Goal: Task Accomplishment & Management: Complete application form

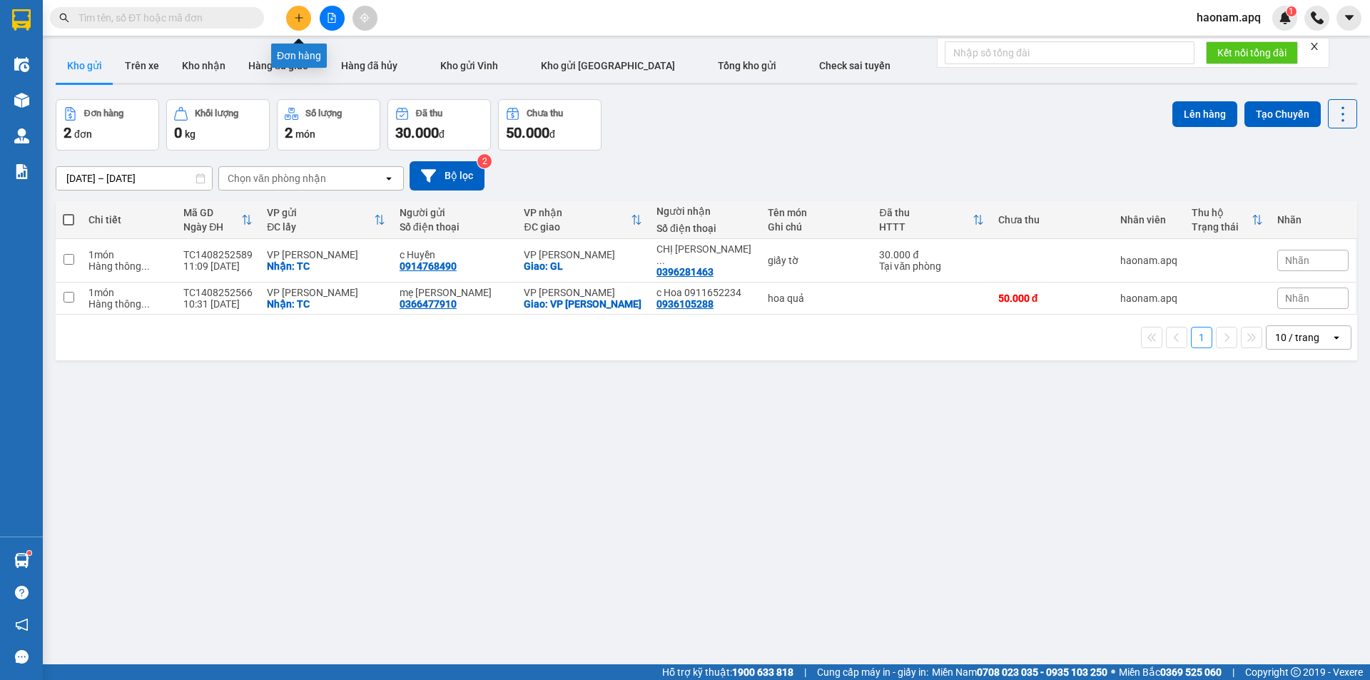
click at [305, 16] on button at bounding box center [298, 18] width 25 height 25
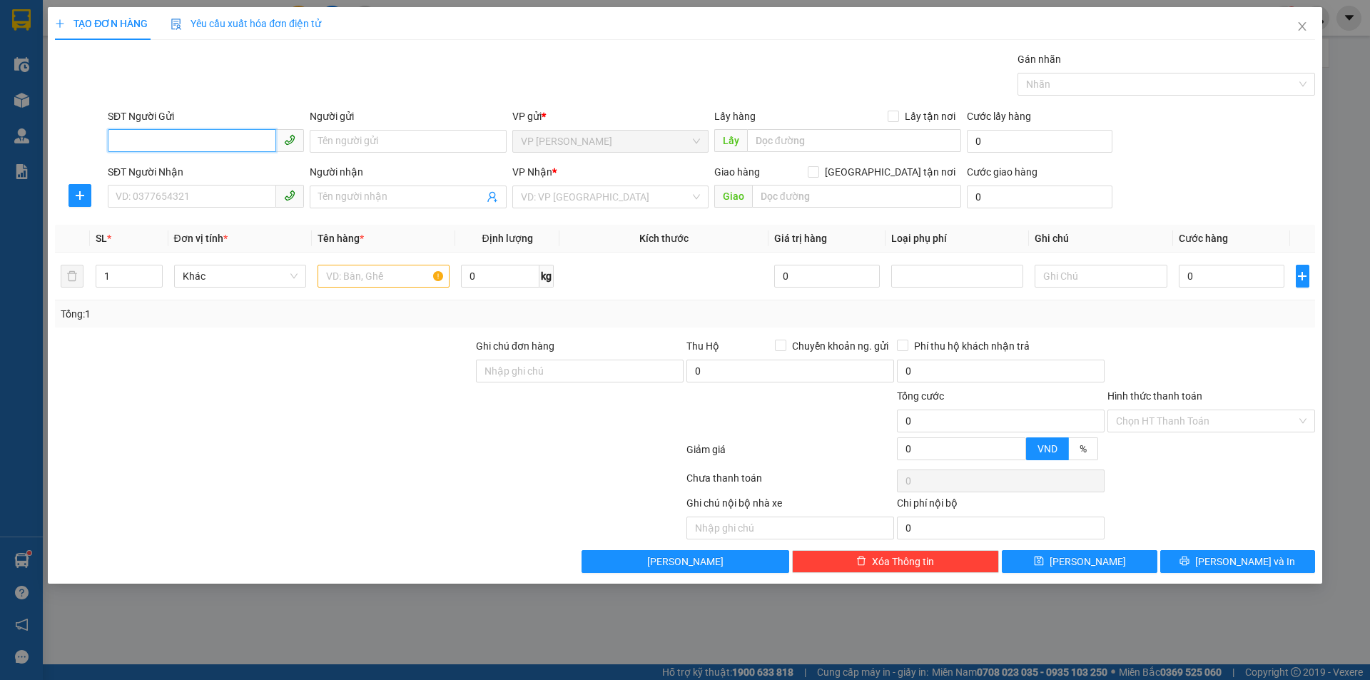
click at [240, 133] on input "SĐT Người Gửi" at bounding box center [192, 140] width 168 height 23
type input "0398072487"
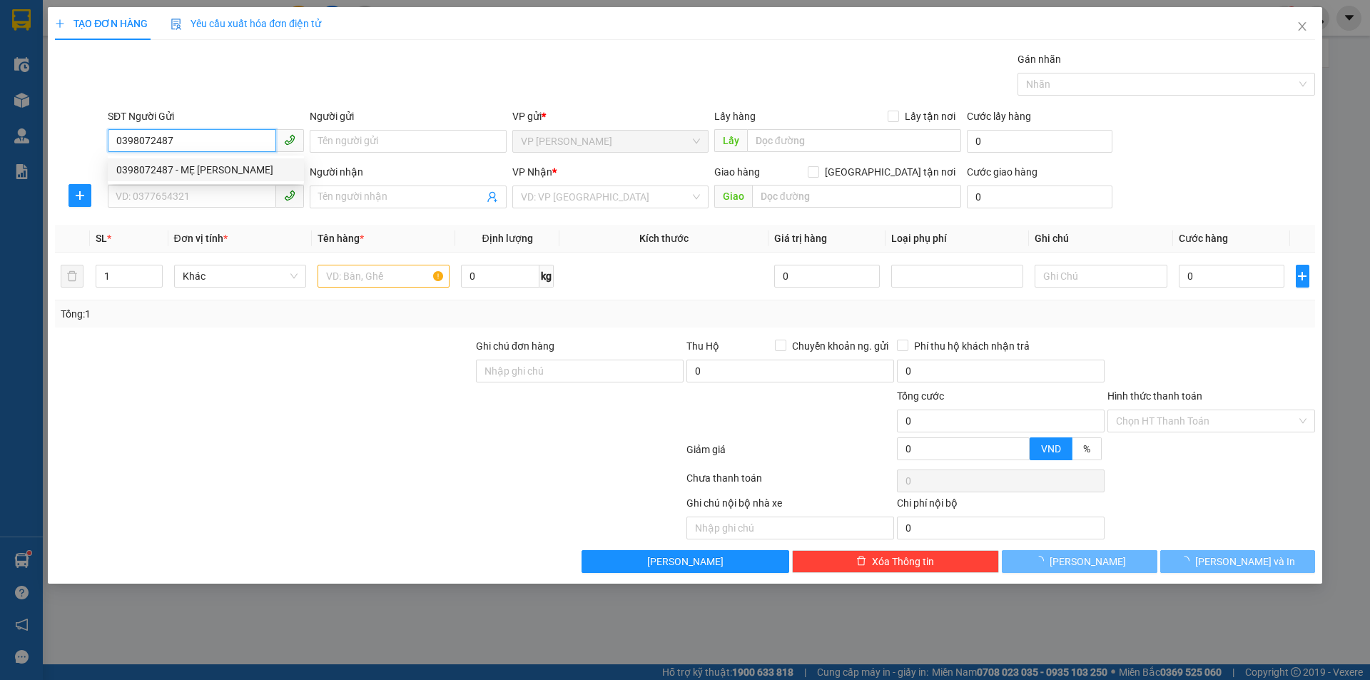
click at [220, 171] on div "0398072487 - MẸ [PERSON_NAME]" at bounding box center [205, 170] width 179 height 16
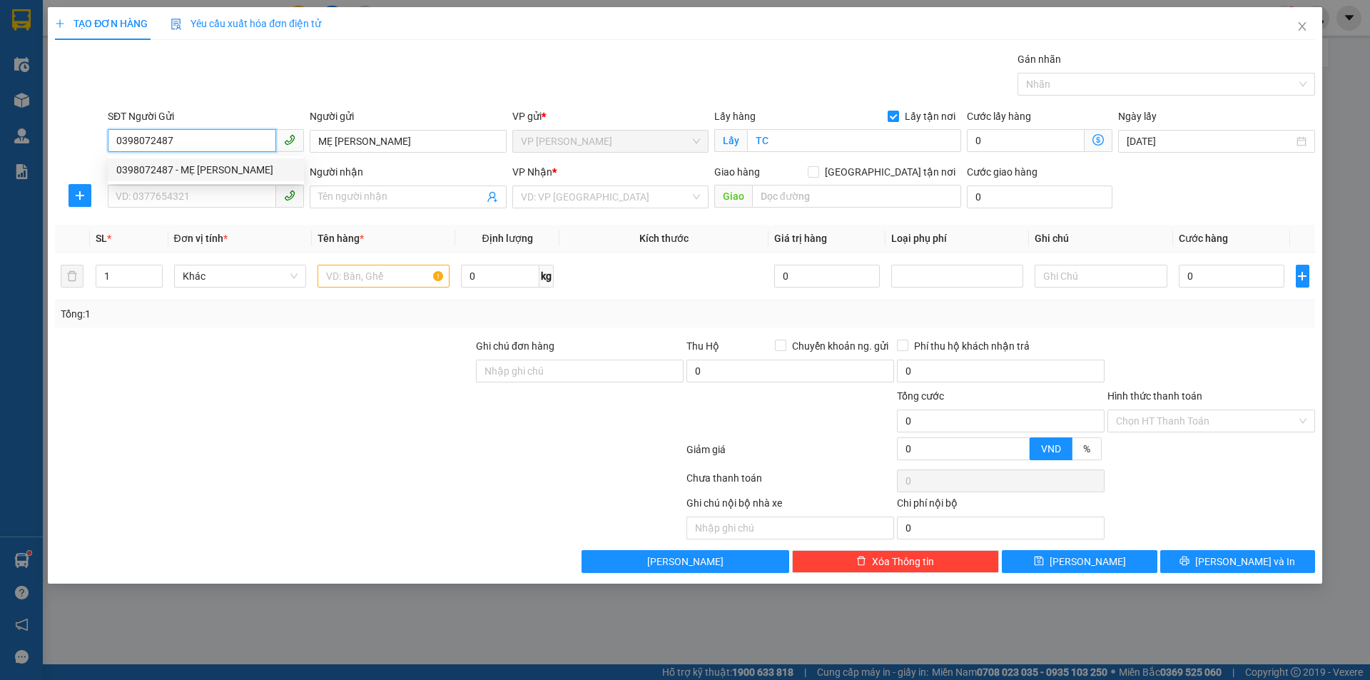
type input "MẸ [PERSON_NAME]"
checkbox input "true"
type input "TC"
type input "0398072487"
click at [223, 191] on input "SĐT Người Nhận" at bounding box center [192, 196] width 168 height 23
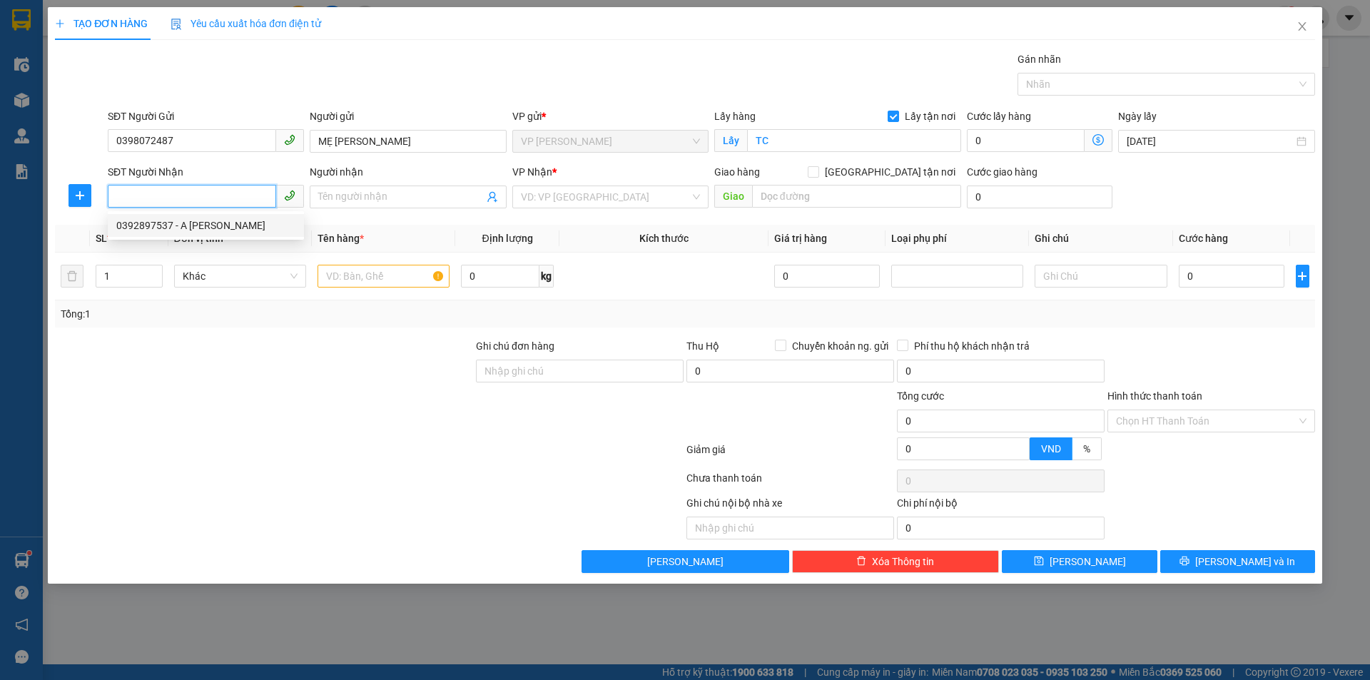
click at [262, 223] on div "0392897537 - A [PERSON_NAME]" at bounding box center [205, 226] width 179 height 16
type input "0392897537"
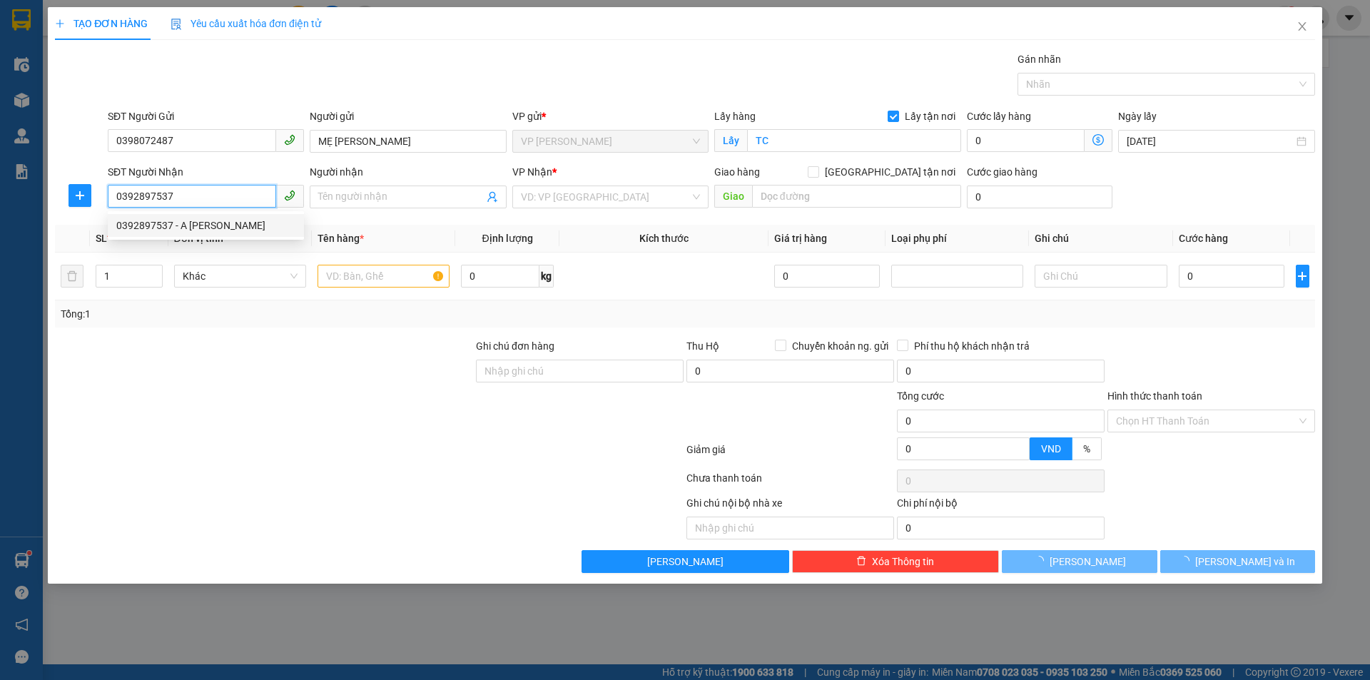
type input "A [PERSON_NAME]"
checkbox input "true"
type input "MĐ"
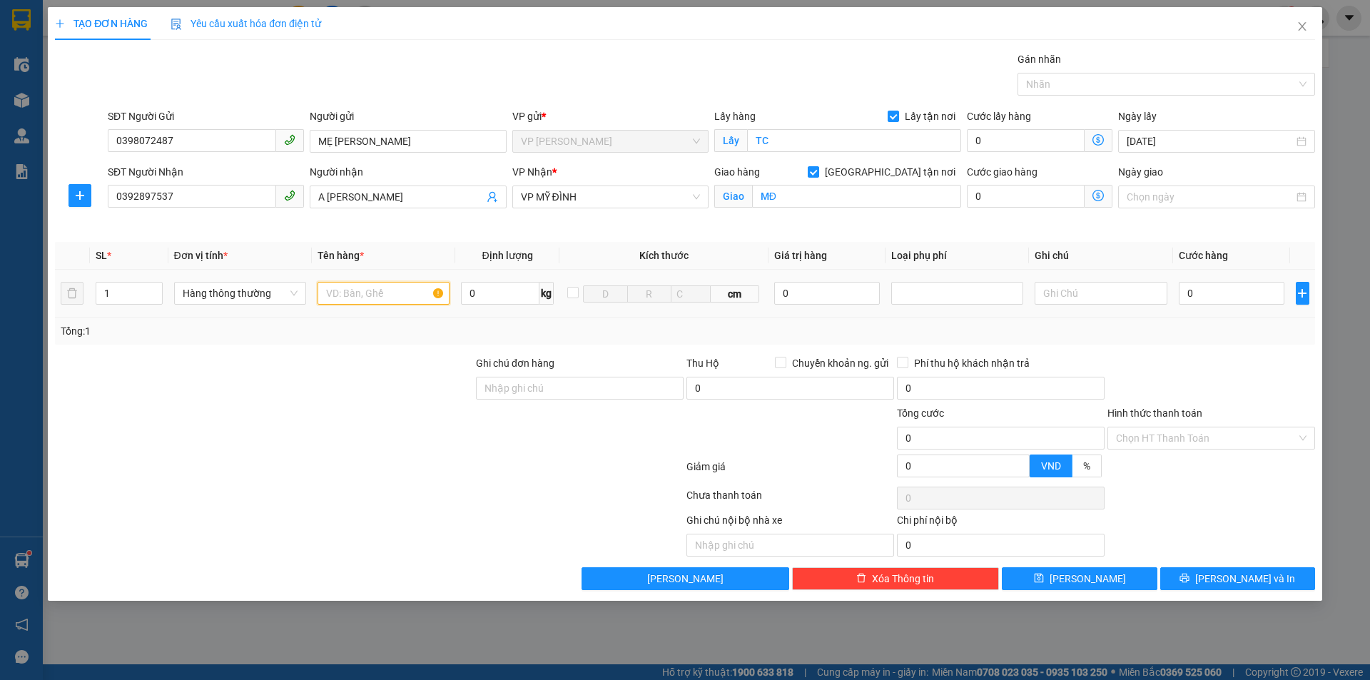
click at [384, 285] on input "text" at bounding box center [383, 293] width 132 height 23
type input "T"
type input "thực phẩm"
click at [151, 291] on span "up" at bounding box center [155, 289] width 9 height 9
type input "2"
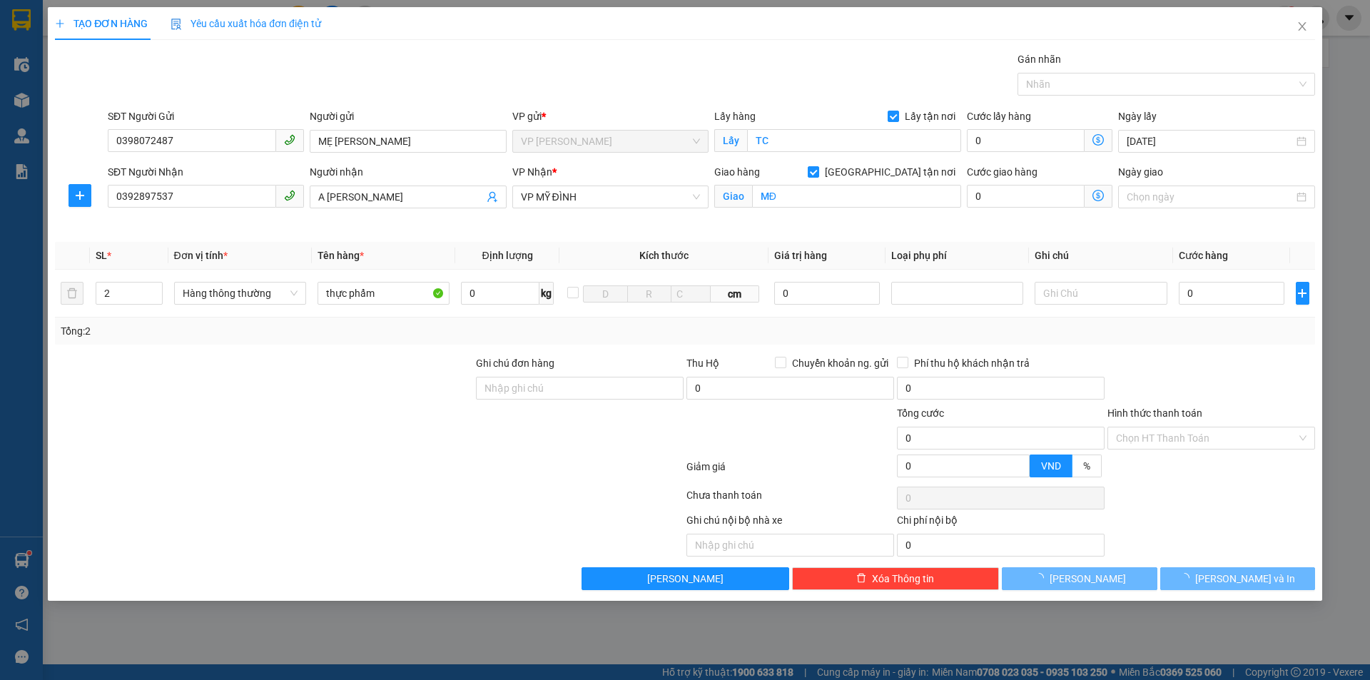
click at [288, 365] on div at bounding box center [264, 380] width 421 height 50
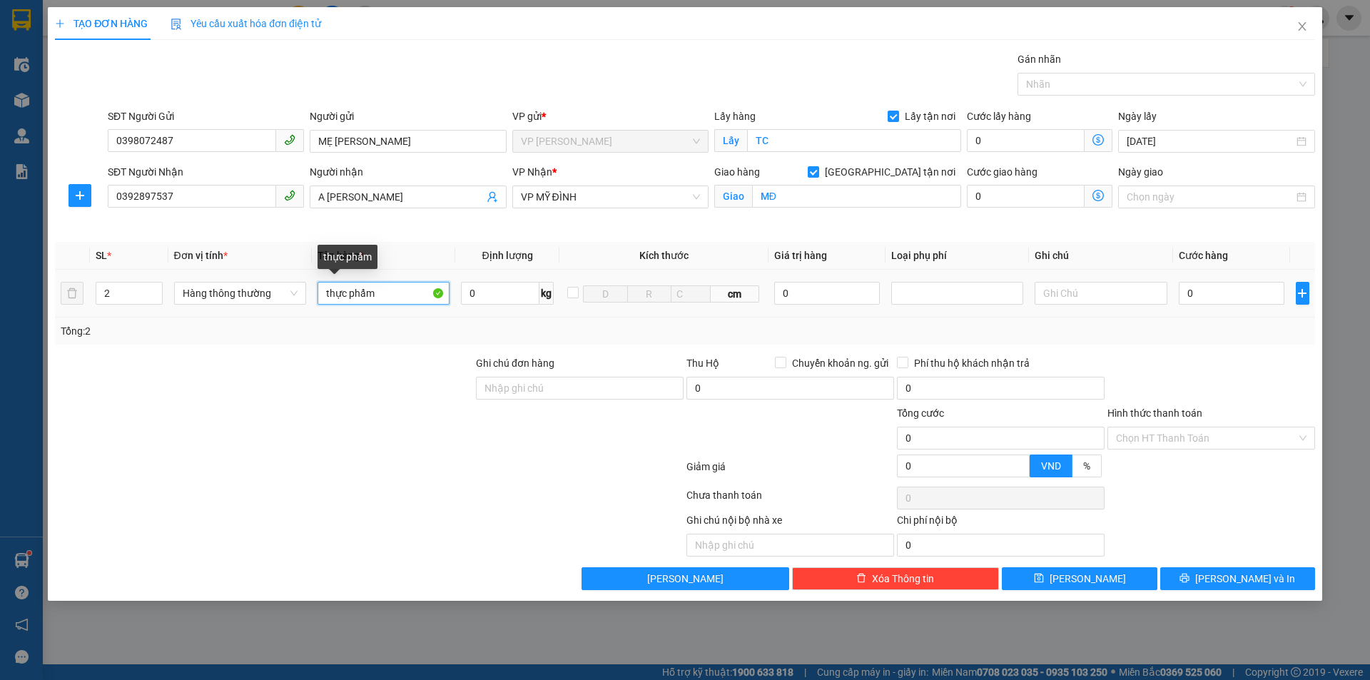
click at [405, 297] on input "thực phẩm" at bounding box center [383, 293] width 132 height 23
type input "thực phẩm, nhạn"
click at [1194, 289] on input "0" at bounding box center [1232, 293] width 106 height 23
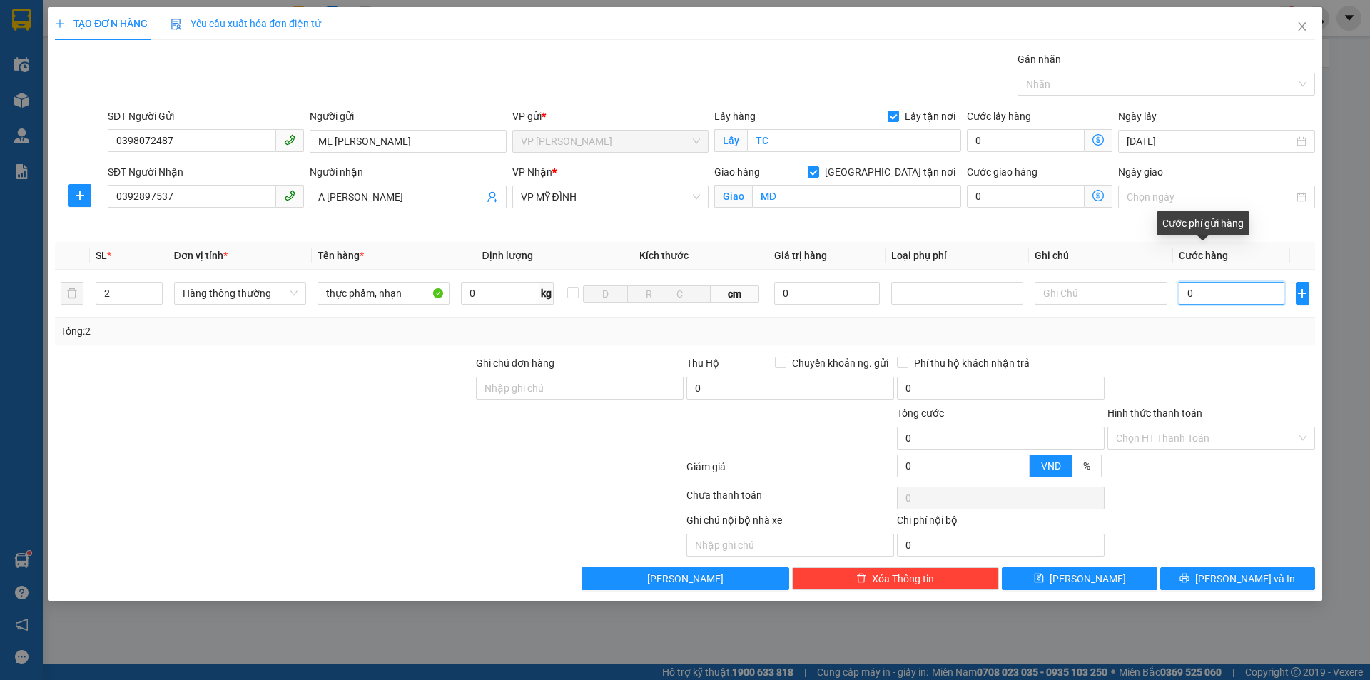
type input "8"
type input "80"
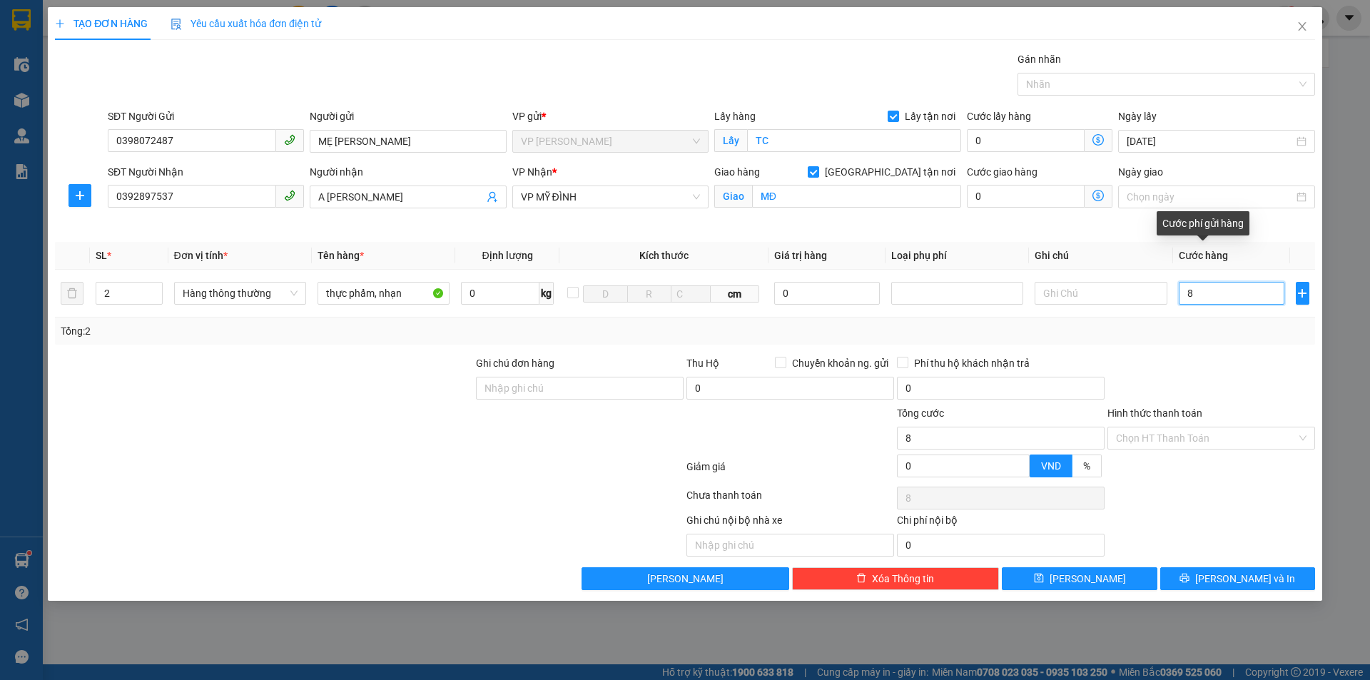
type input "80"
type input "800"
type input "8.000"
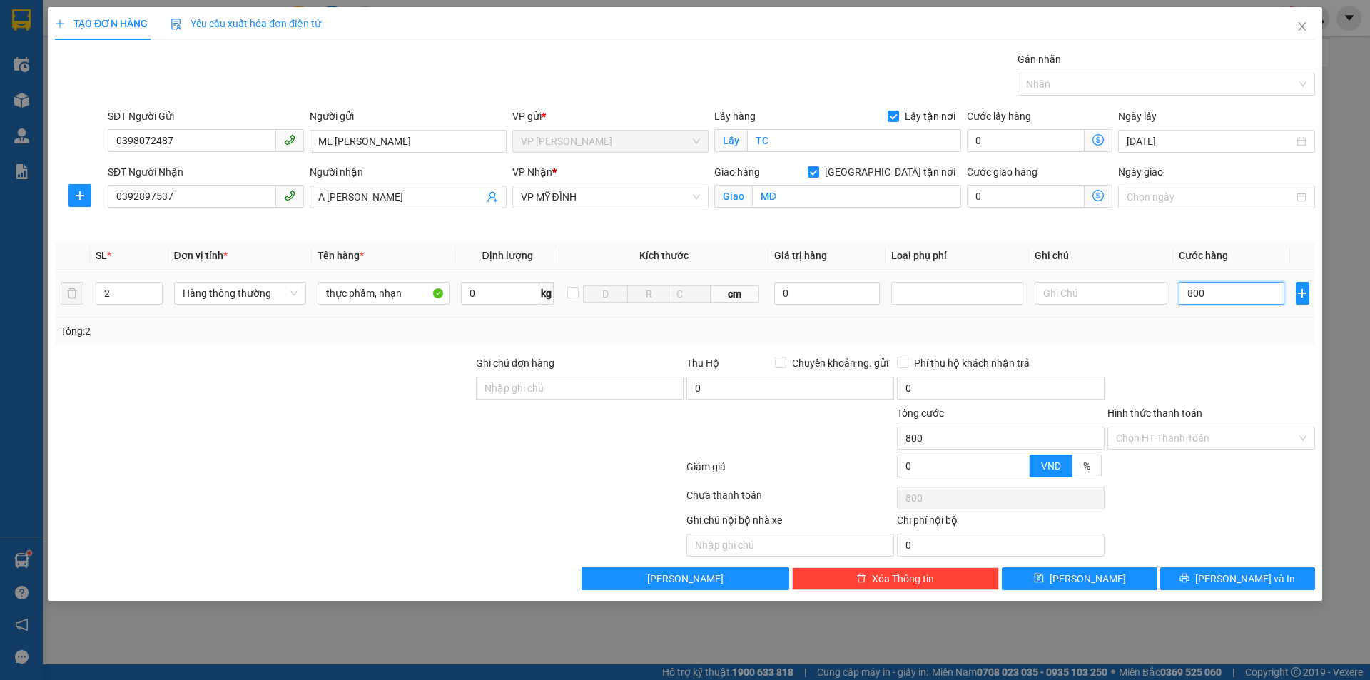
type input "8.000"
type input "80.000"
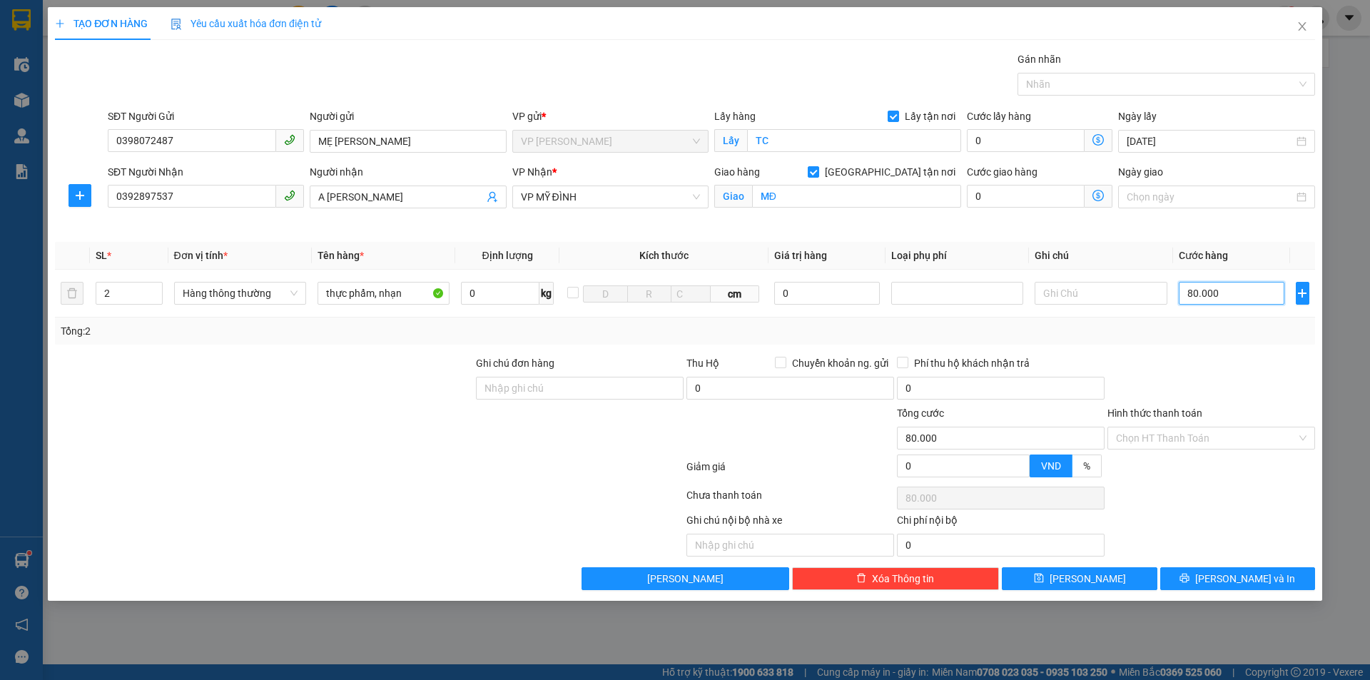
type input "80.000"
drag, startPoint x: 1263, startPoint y: 390, endPoint x: 1241, endPoint y: 387, distance: 21.7
click at [1262, 390] on div at bounding box center [1211, 380] width 210 height 50
click at [1166, 439] on input "Hình thức thanh toán" at bounding box center [1206, 437] width 181 height 21
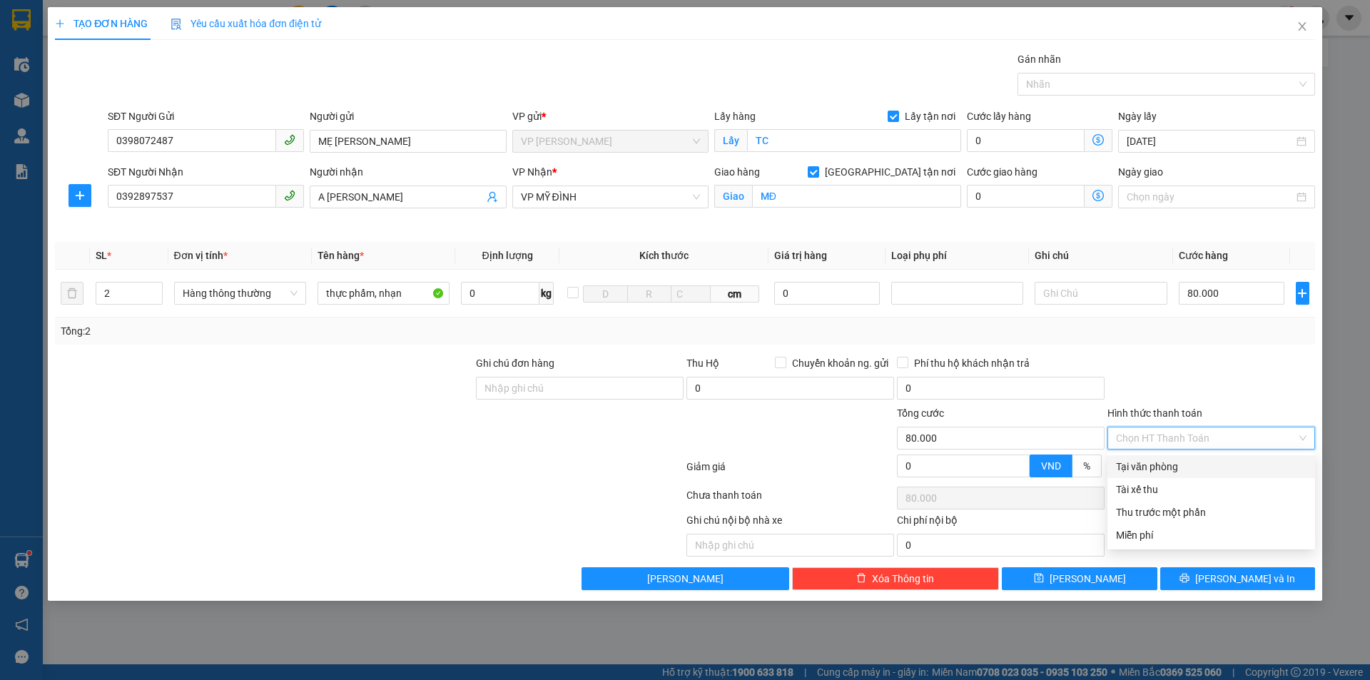
drag, startPoint x: 1173, startPoint y: 459, endPoint x: 1194, endPoint y: 403, distance: 60.0
click at [1173, 459] on div "Tại văn phòng" at bounding box center [1211, 467] width 190 height 16
type input "0"
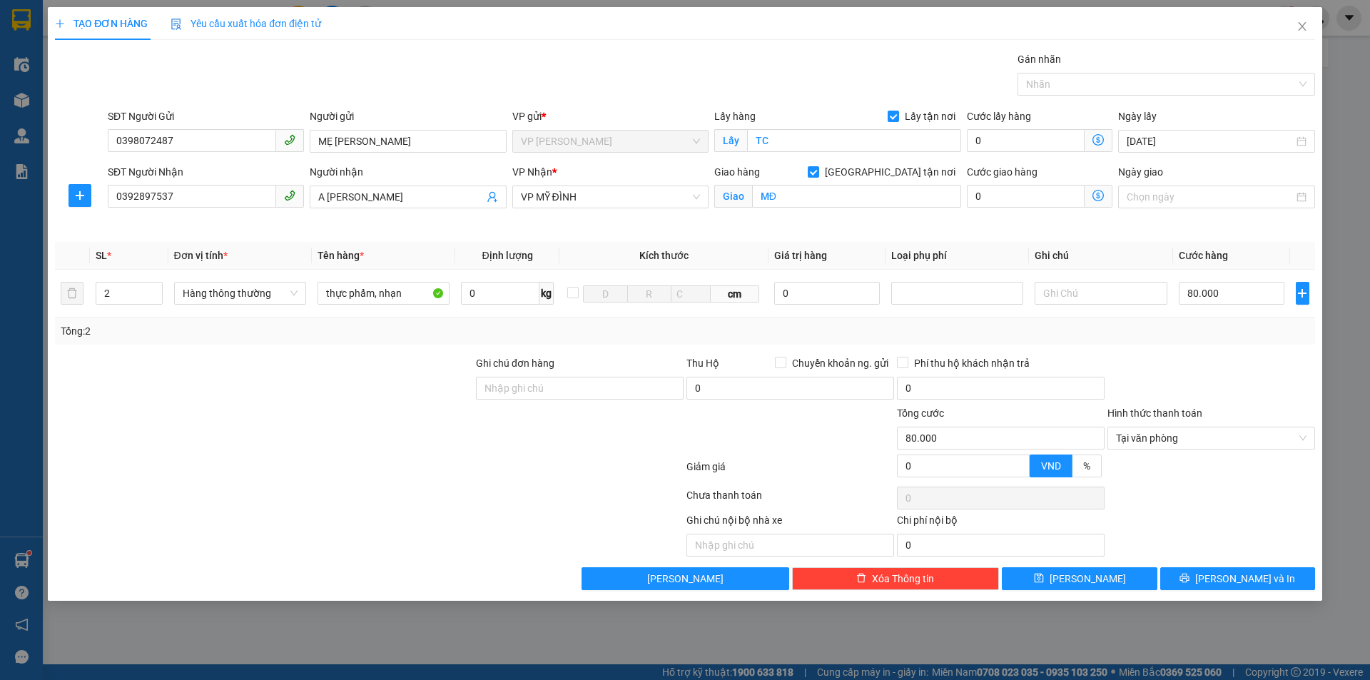
click at [1205, 382] on div at bounding box center [1211, 380] width 210 height 50
click at [1213, 503] on div at bounding box center [1211, 498] width 210 height 29
click at [1228, 576] on span "[PERSON_NAME] và In" at bounding box center [1245, 579] width 100 height 16
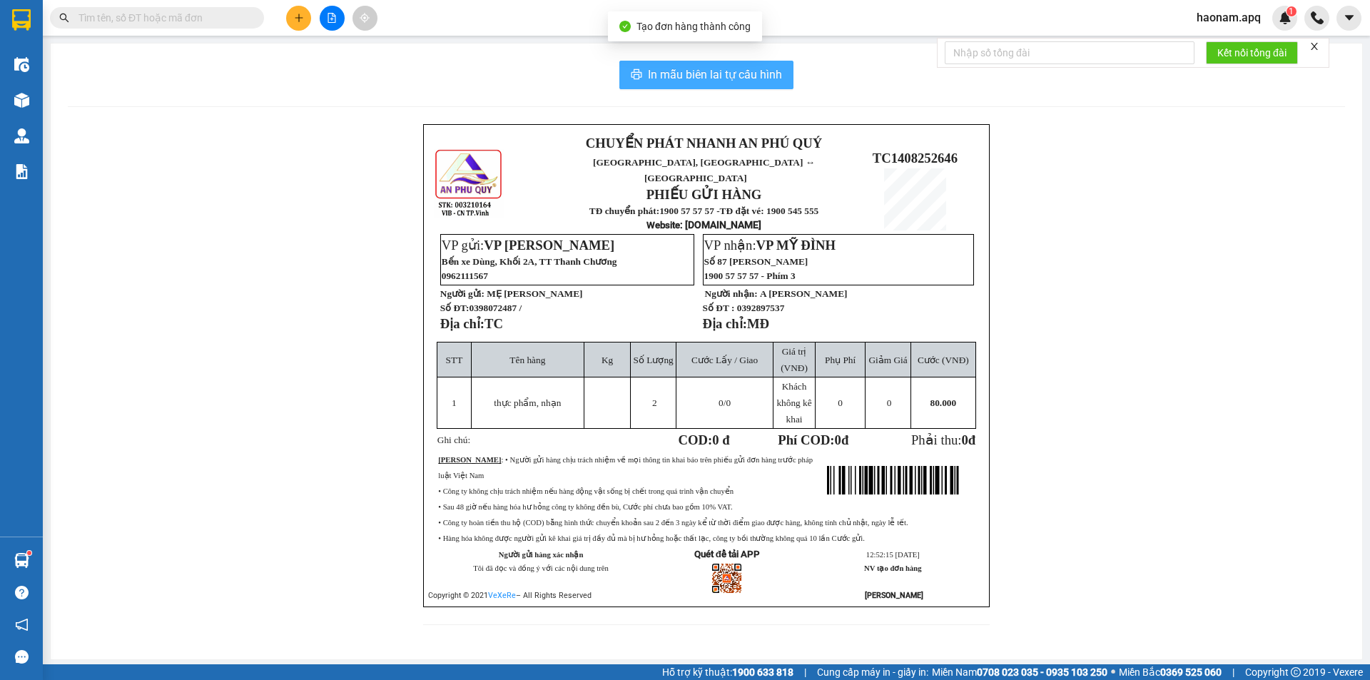
click at [727, 85] on button "In mẫu biên lai tự cấu hình" at bounding box center [706, 75] width 174 height 29
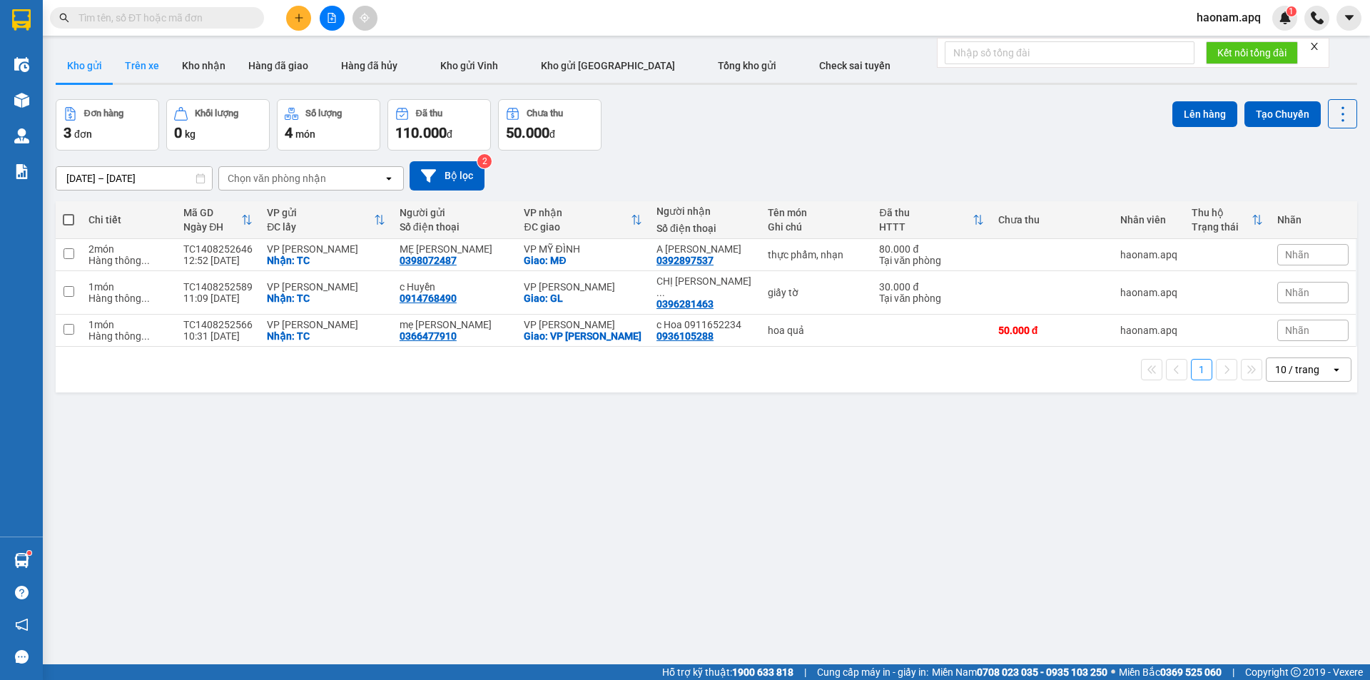
click at [141, 61] on button "Trên xe" at bounding box center [141, 66] width 57 height 34
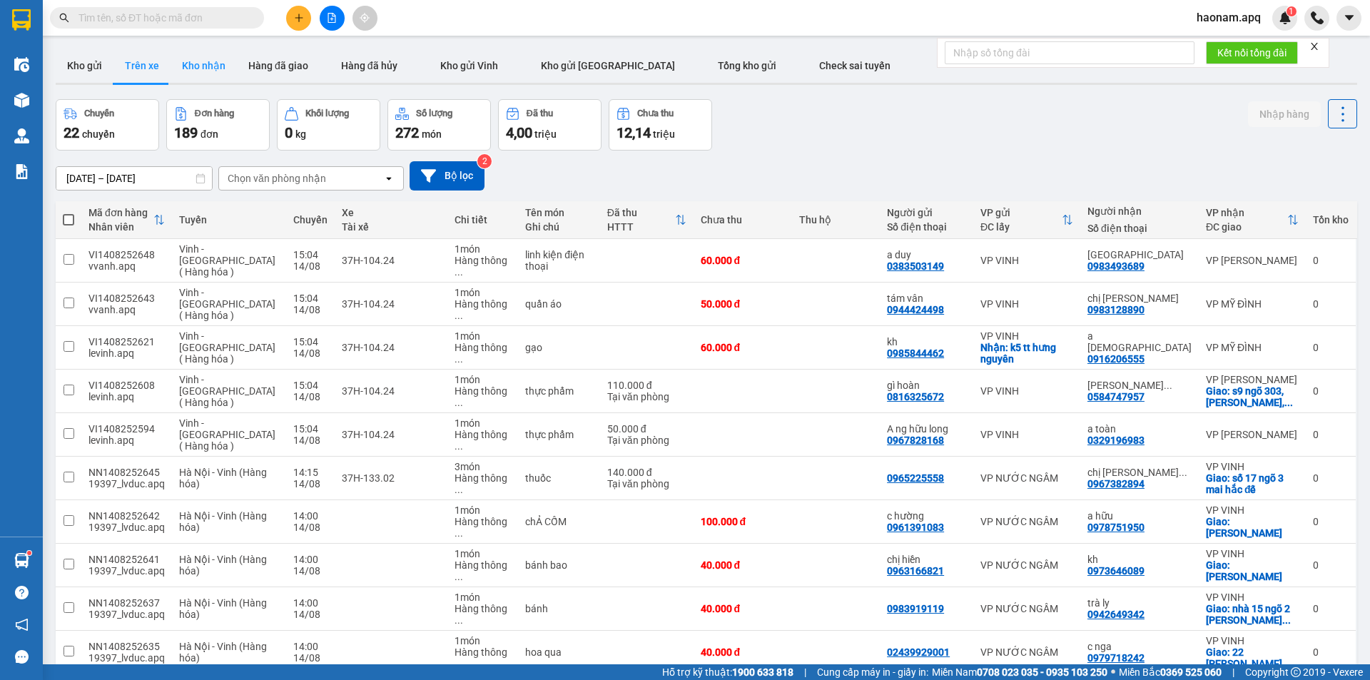
click at [215, 73] on button "Kho nhận" at bounding box center [204, 66] width 66 height 34
type input "[DATE] – [DATE]"
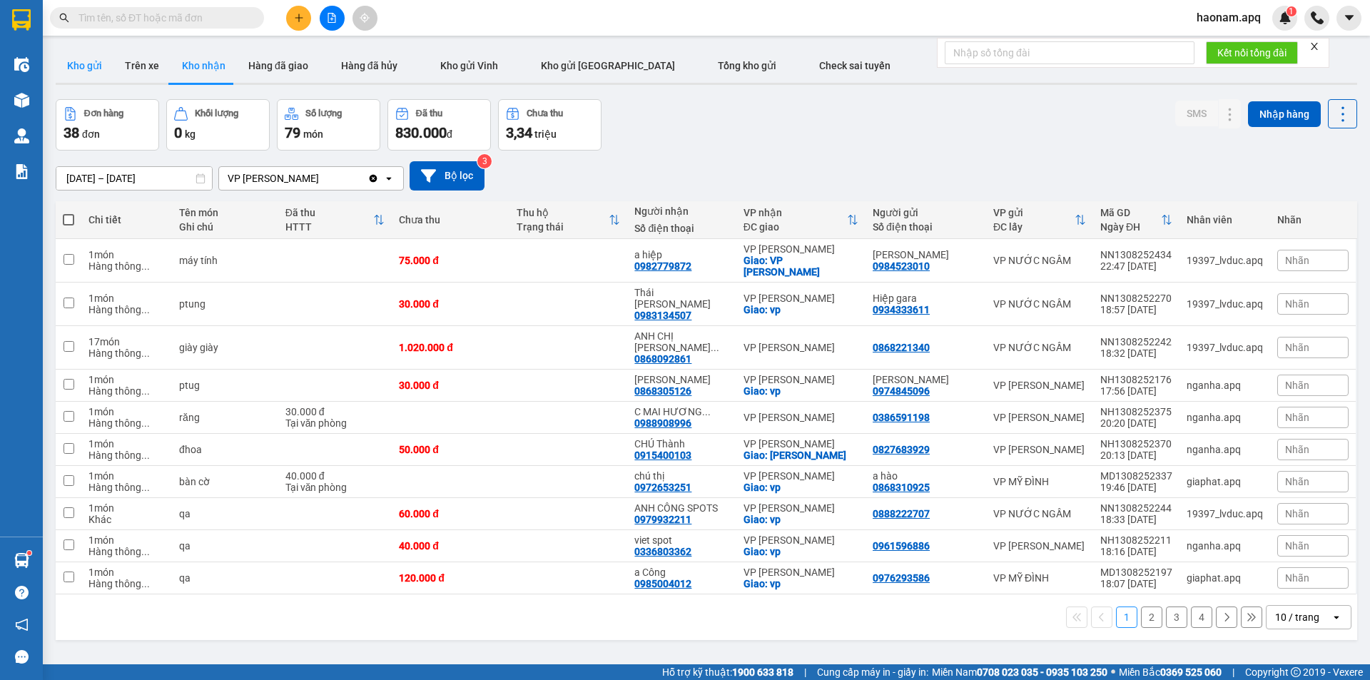
click at [86, 66] on button "Kho gửi" at bounding box center [85, 66] width 58 height 34
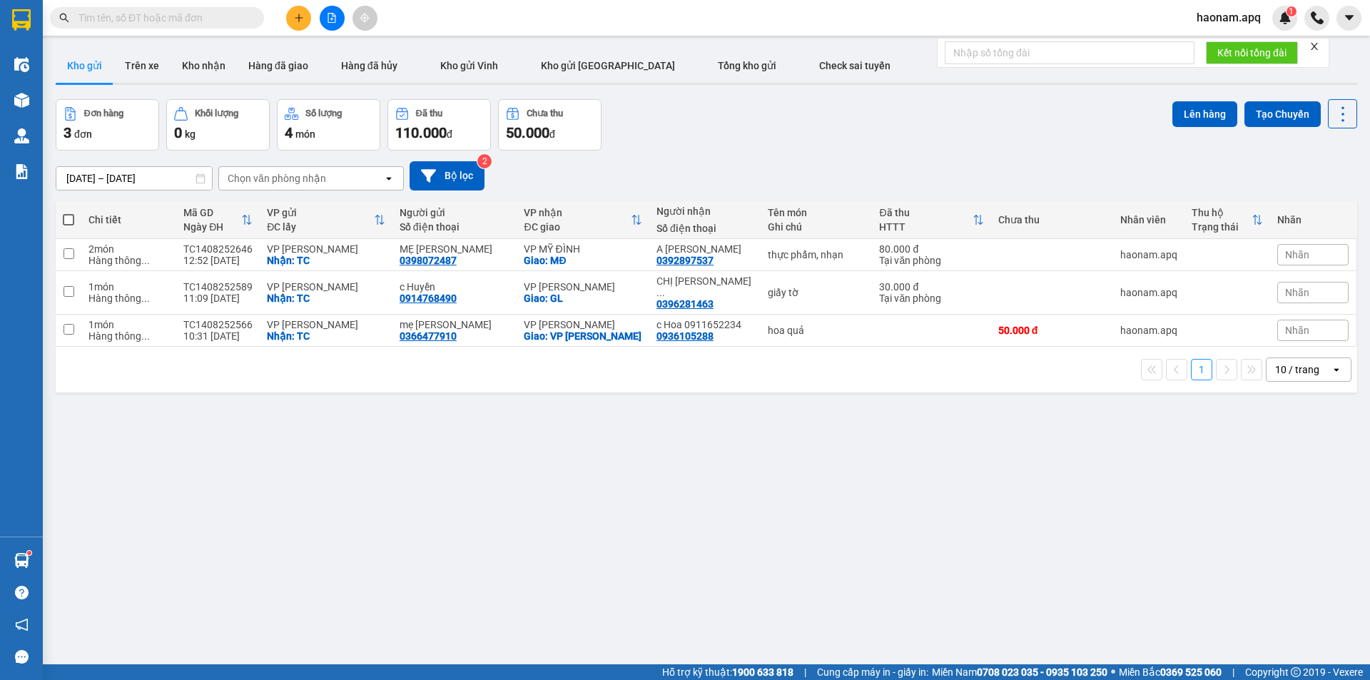
click at [66, 220] on span at bounding box center [68, 219] width 11 height 11
click at [68, 213] on input "checkbox" at bounding box center [68, 213] width 0 height 0
checkbox input "true"
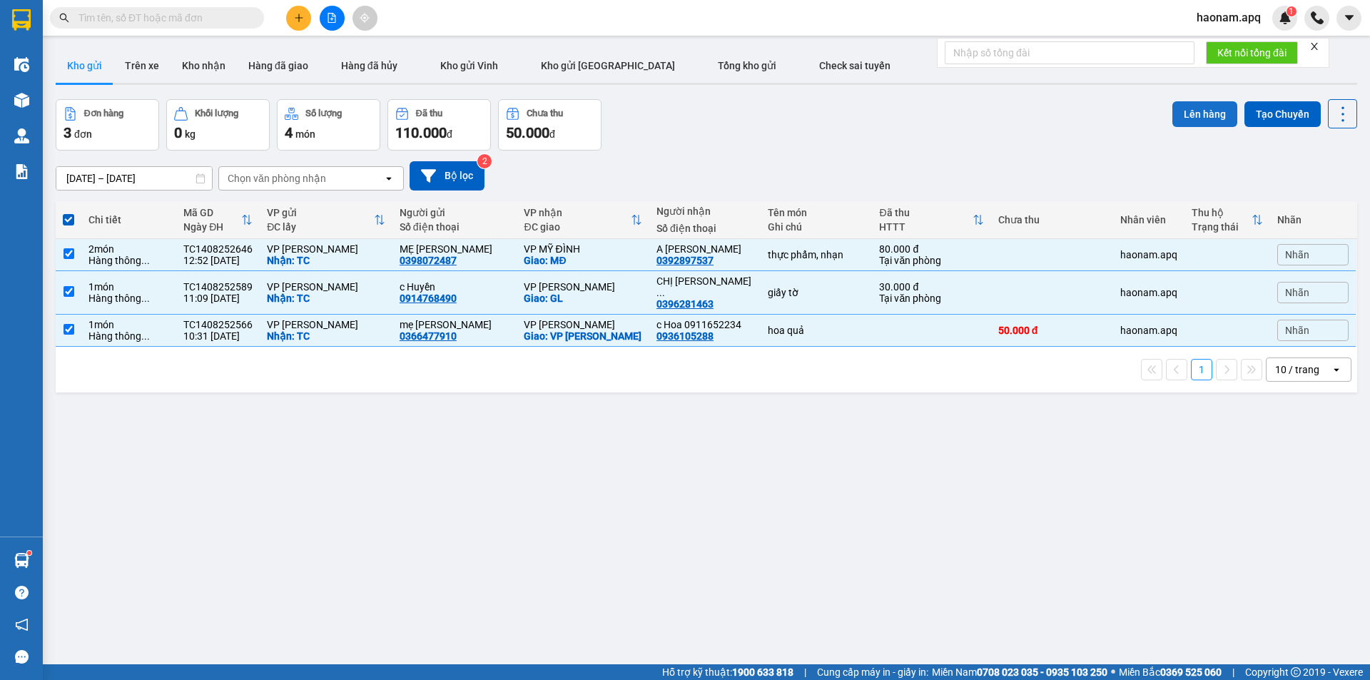
click at [1176, 118] on button "Lên hàng" at bounding box center [1204, 114] width 65 height 26
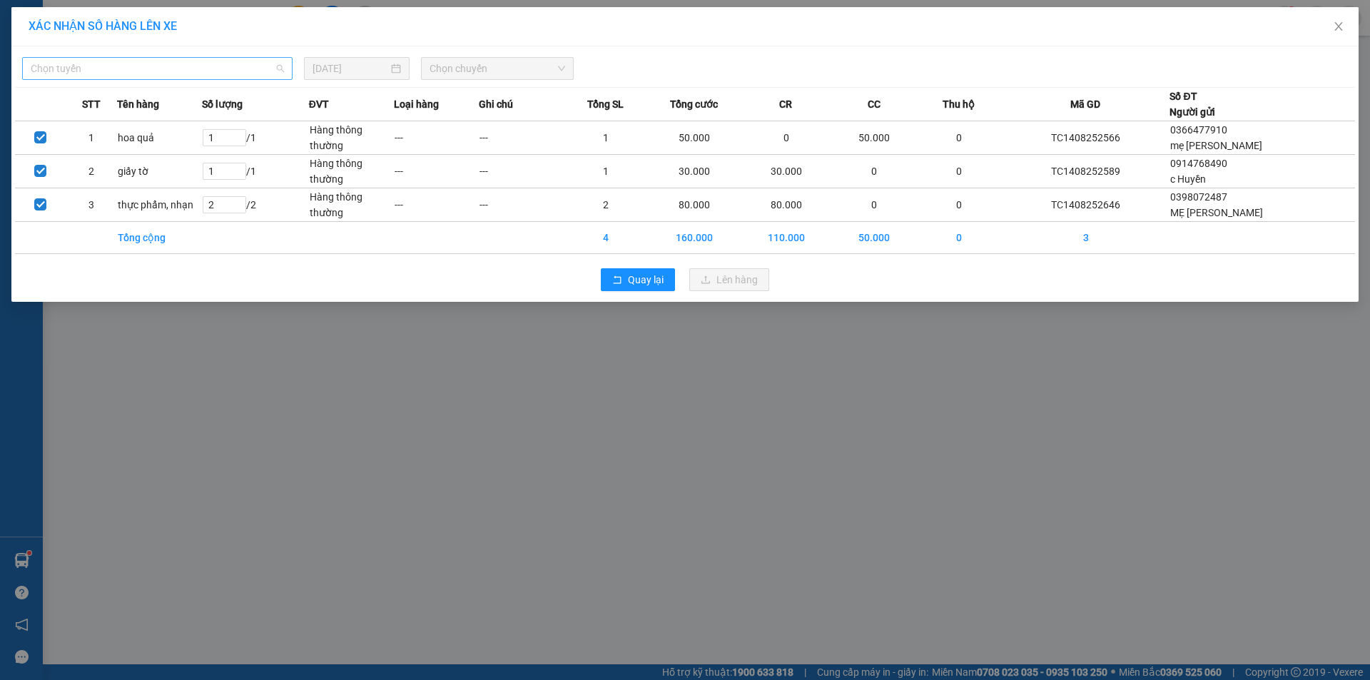
click at [193, 73] on span "Chọn tuyến" at bounding box center [157, 68] width 253 height 21
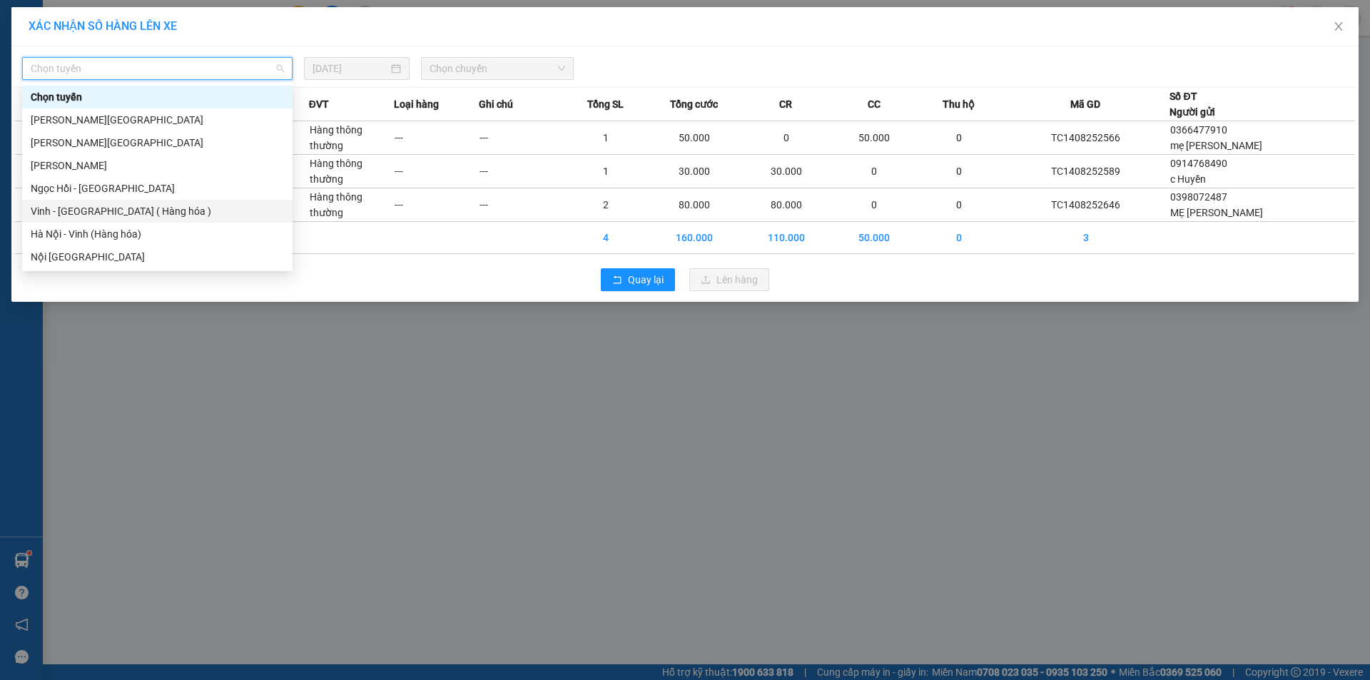
click at [131, 212] on div "Vinh - [GEOGRAPHIC_DATA] ( Hàng hóa )" at bounding box center [157, 211] width 253 height 16
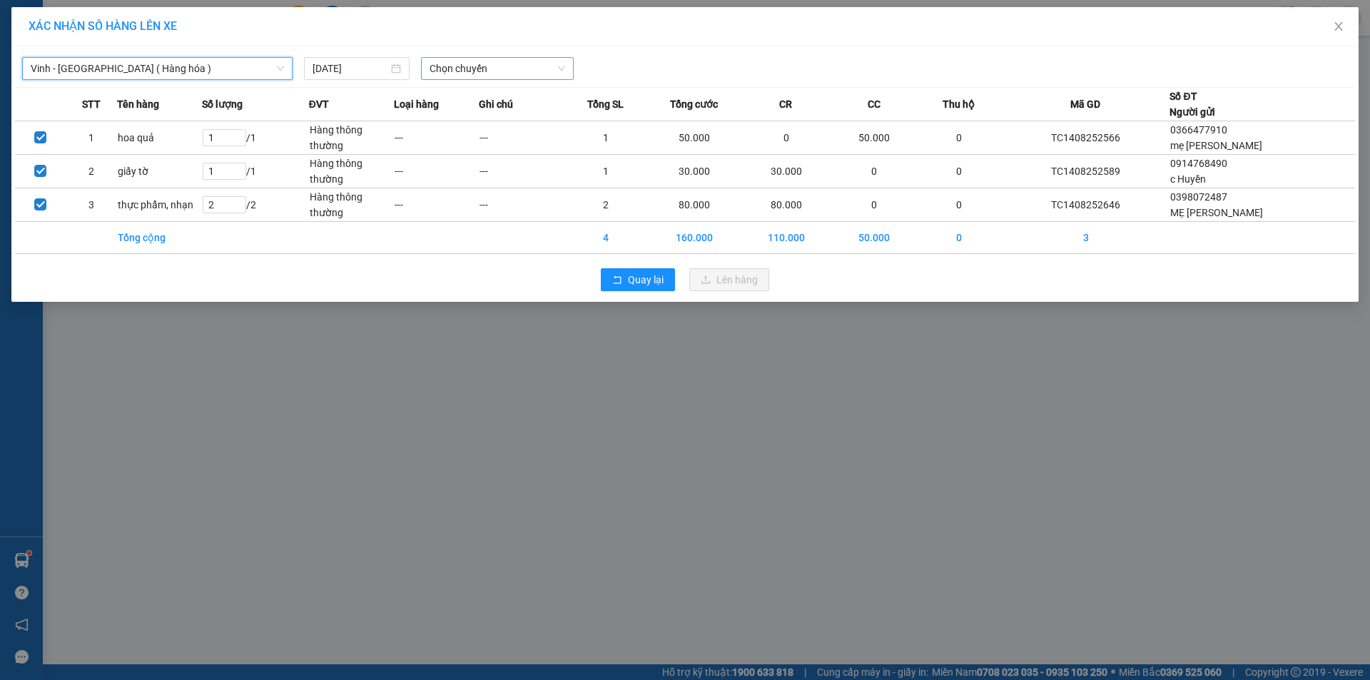
drag, startPoint x: 532, startPoint y: 63, endPoint x: 522, endPoint y: 78, distance: 17.6
click at [532, 64] on span "Chọn chuyến" at bounding box center [497, 68] width 136 height 21
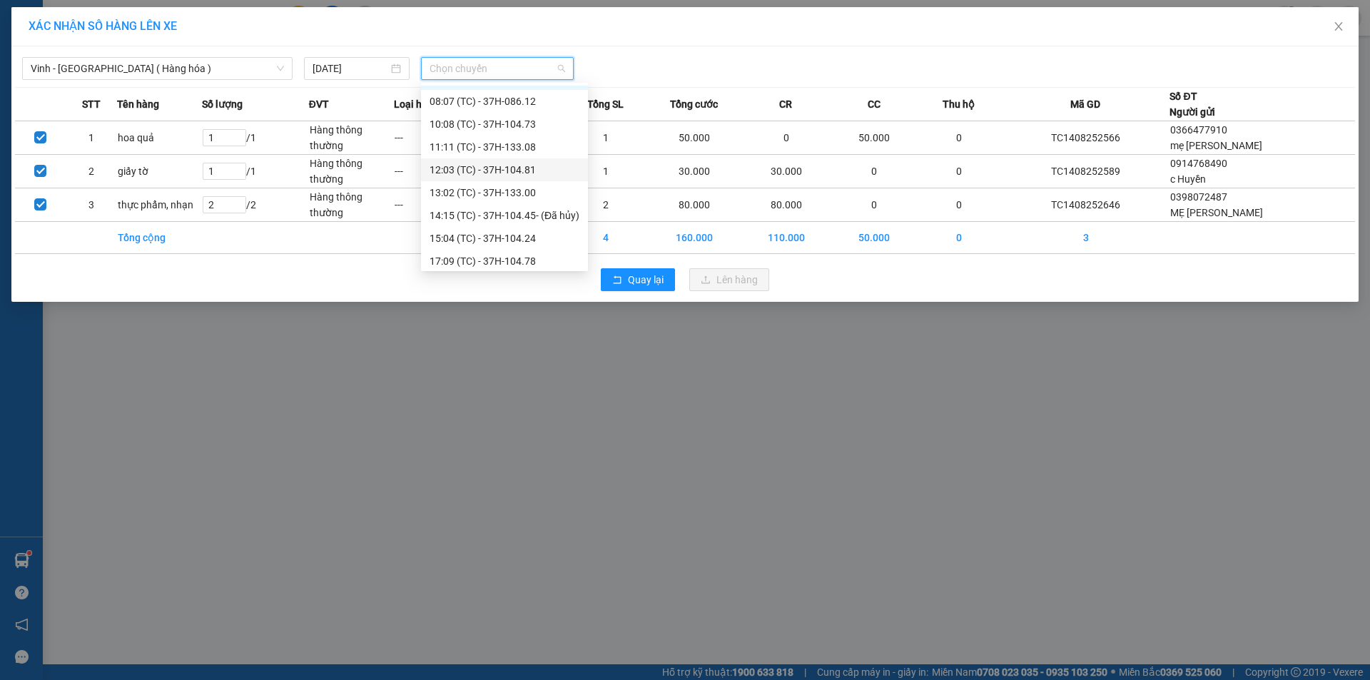
scroll to position [23, 0]
click at [524, 238] on div "15:04 (TC) - 37H-104.24" at bounding box center [504, 234] width 150 height 16
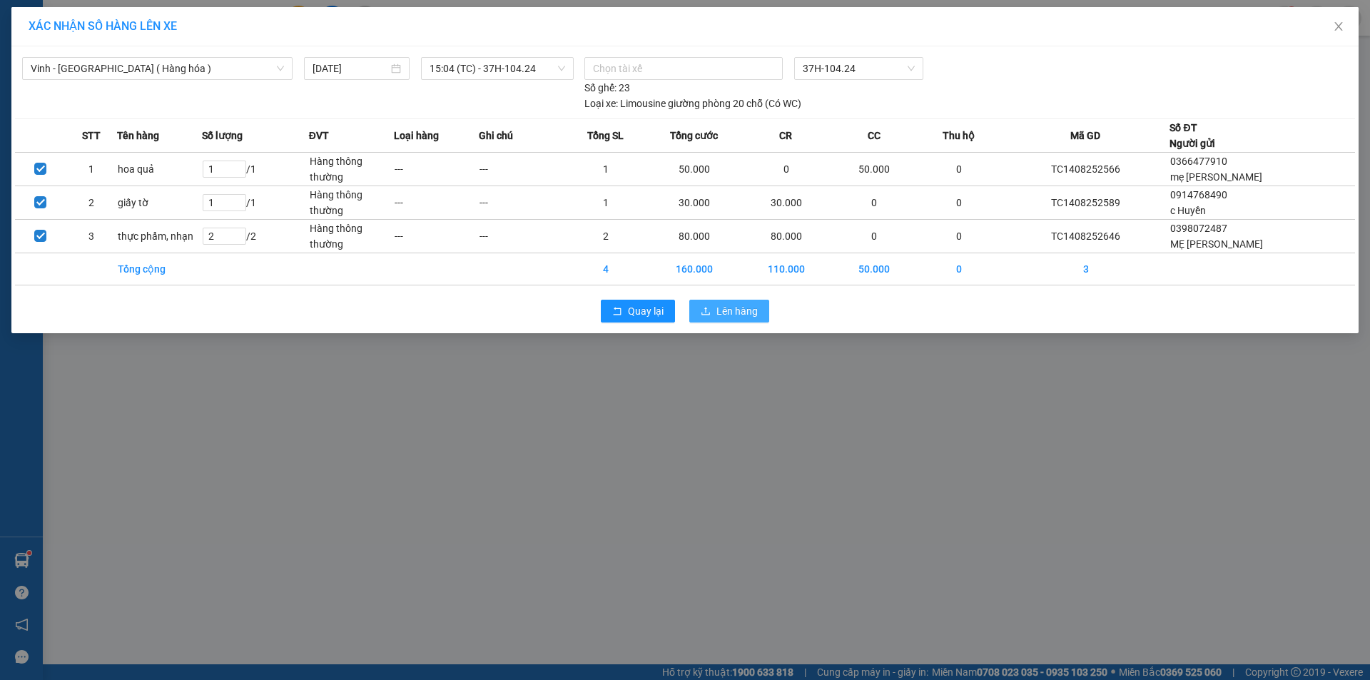
click at [745, 315] on span "Lên hàng" at bounding box center [736, 311] width 41 height 16
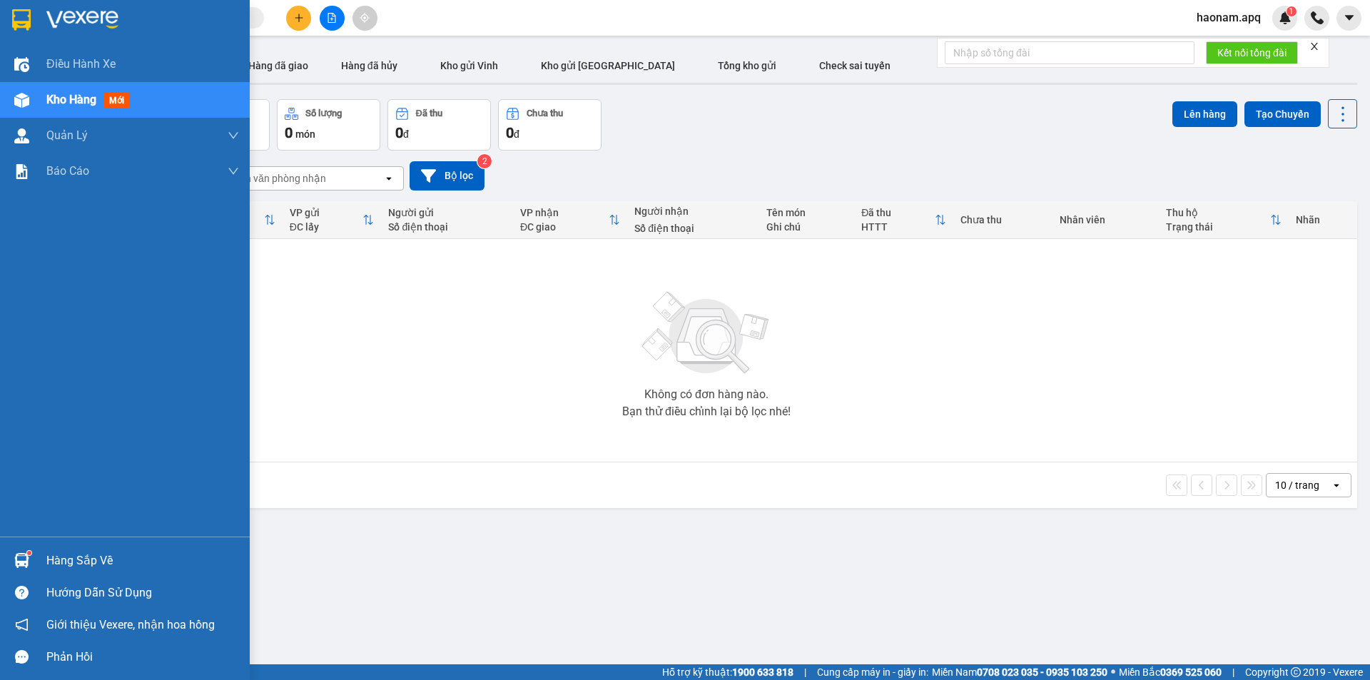
drag, startPoint x: 48, startPoint y: 561, endPoint x: 56, endPoint y: 561, distance: 8.6
click at [49, 561] on div "Hàng sắp về" at bounding box center [142, 560] width 193 height 21
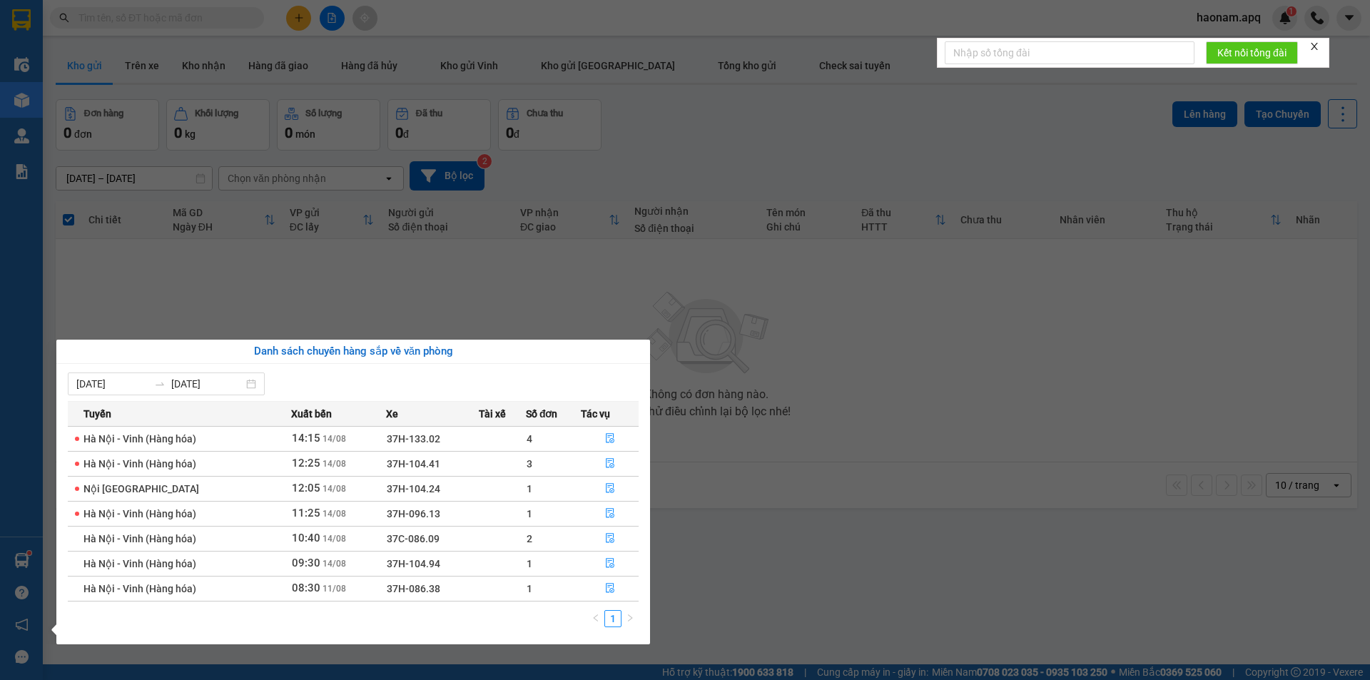
click at [579, 440] on td "4" at bounding box center [553, 438] width 55 height 25
click at [39, 265] on div "Điều hành xe Kho hàng mới Quản [PERSON_NAME] lý thu hộ Quản lý chuyến Quản lý g…" at bounding box center [21, 340] width 43 height 680
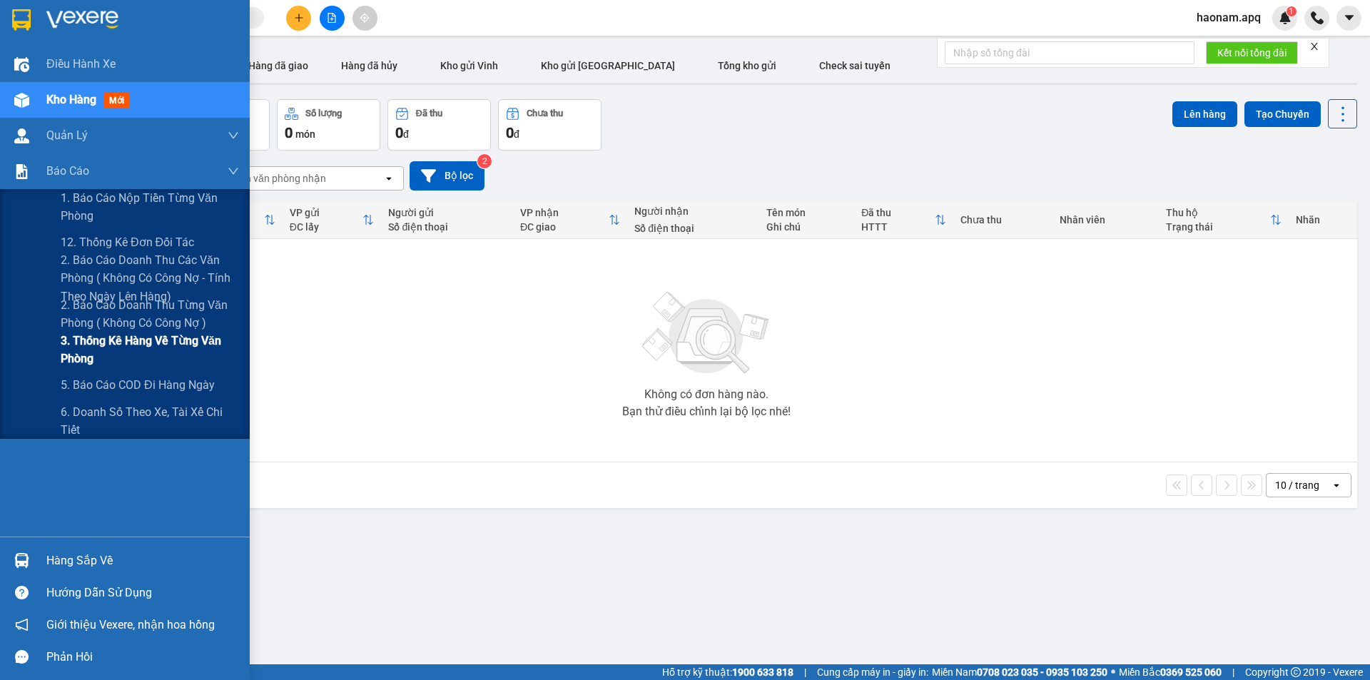
click at [194, 340] on span "3. Thống kê hàng về từng văn phòng" at bounding box center [150, 350] width 178 height 36
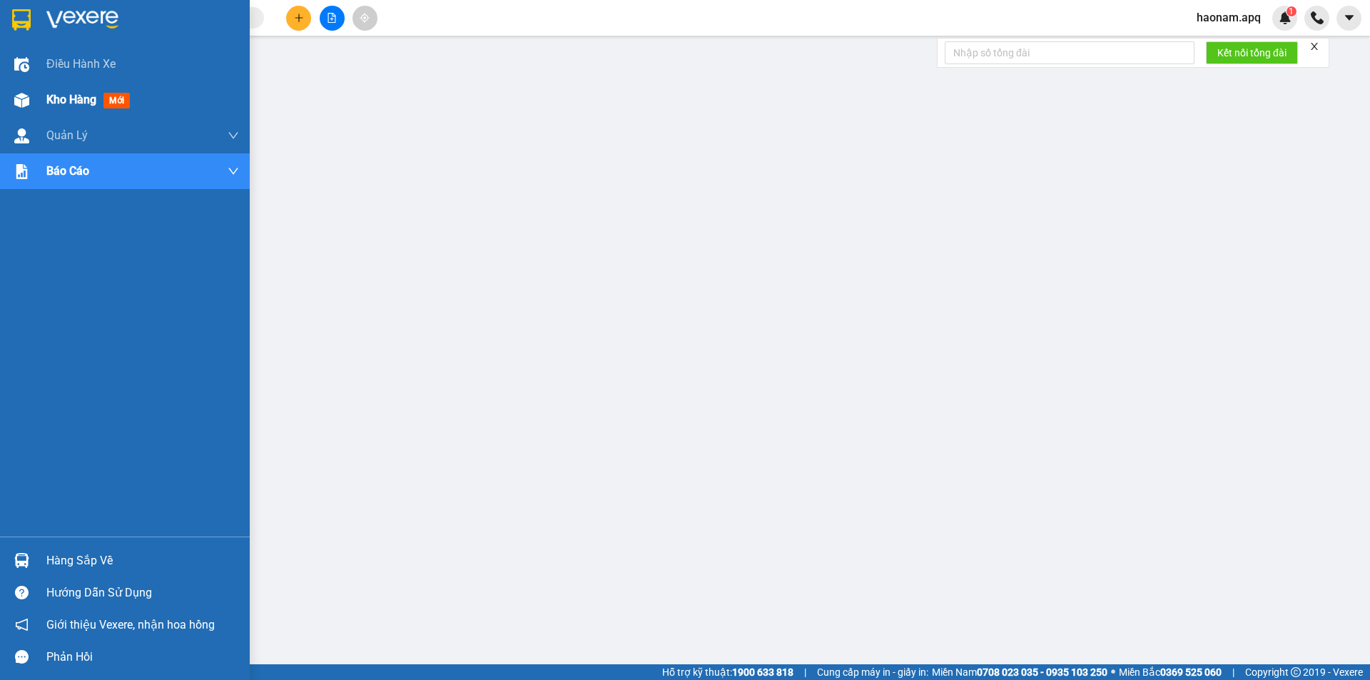
click at [51, 103] on span "Kho hàng" at bounding box center [71, 100] width 50 height 14
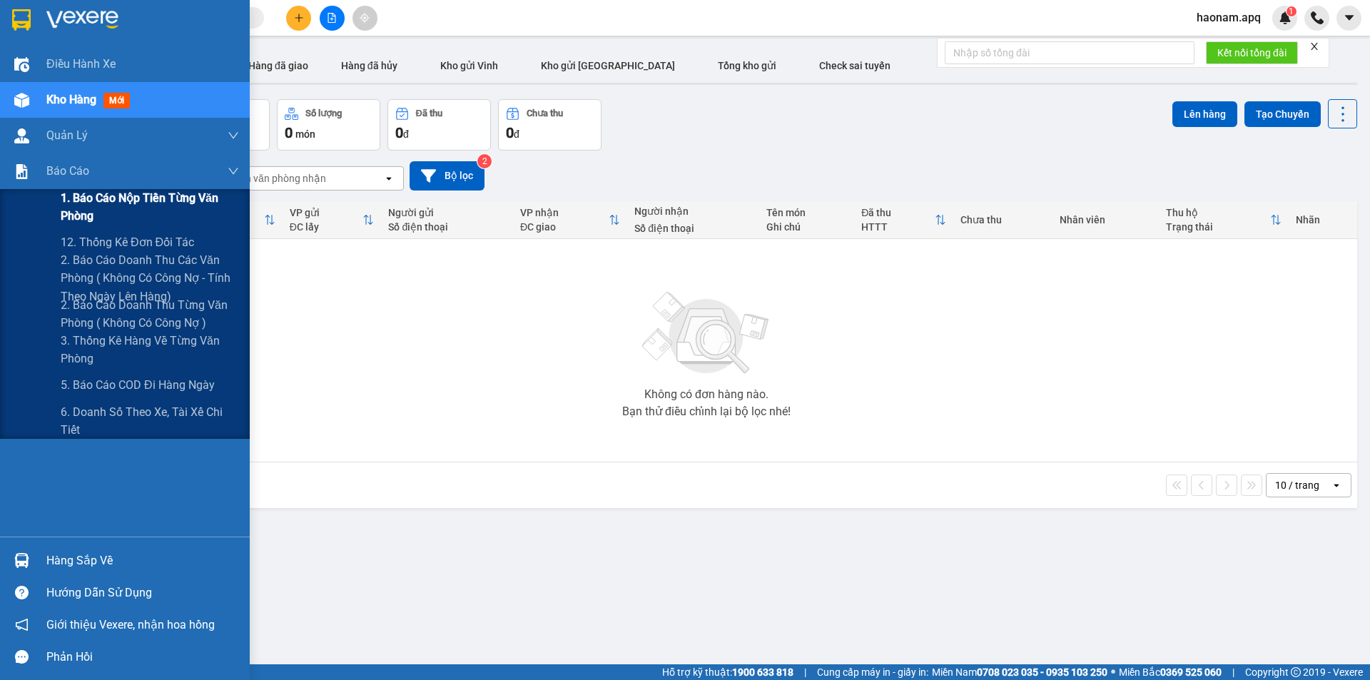
click at [177, 201] on span "1. Báo cáo nộp tiền từng văn phòng" at bounding box center [150, 207] width 178 height 36
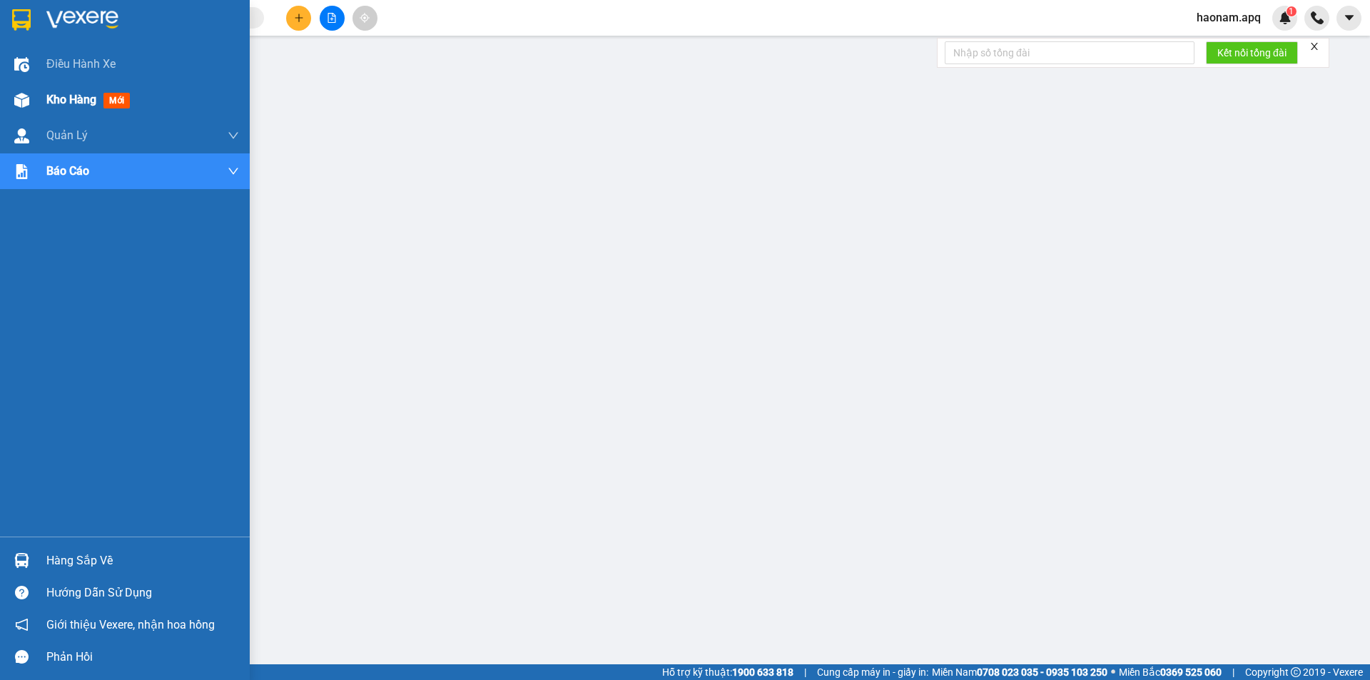
drag, startPoint x: 70, startPoint y: 106, endPoint x: 104, endPoint y: 114, distance: 35.1
click at [70, 106] on span "Kho hàng" at bounding box center [71, 100] width 50 height 14
